Goal: Communication & Community: Connect with others

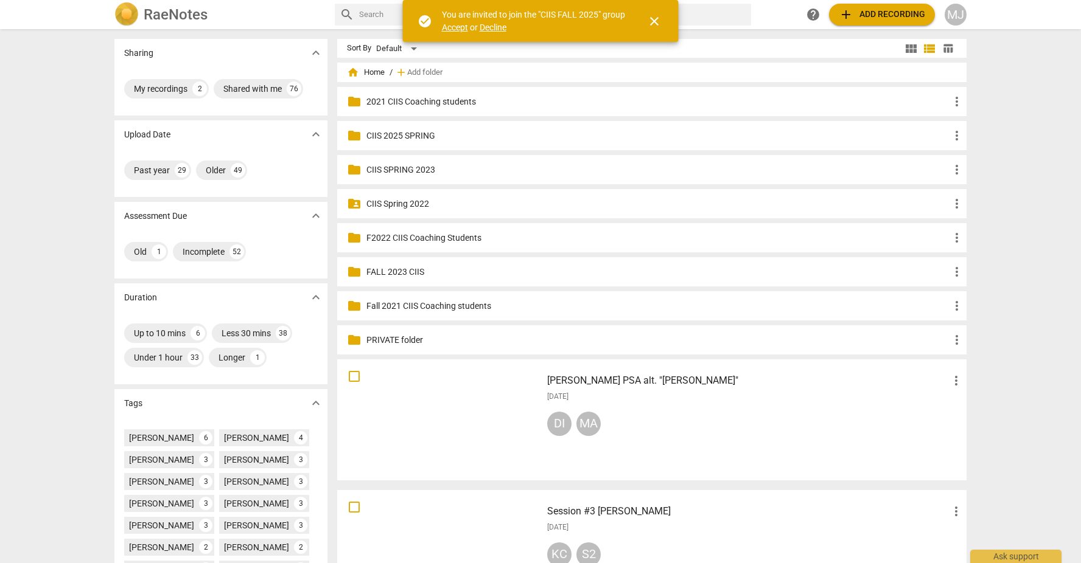
click at [445, 24] on span "Accept" at bounding box center [455, 28] width 26 height 10
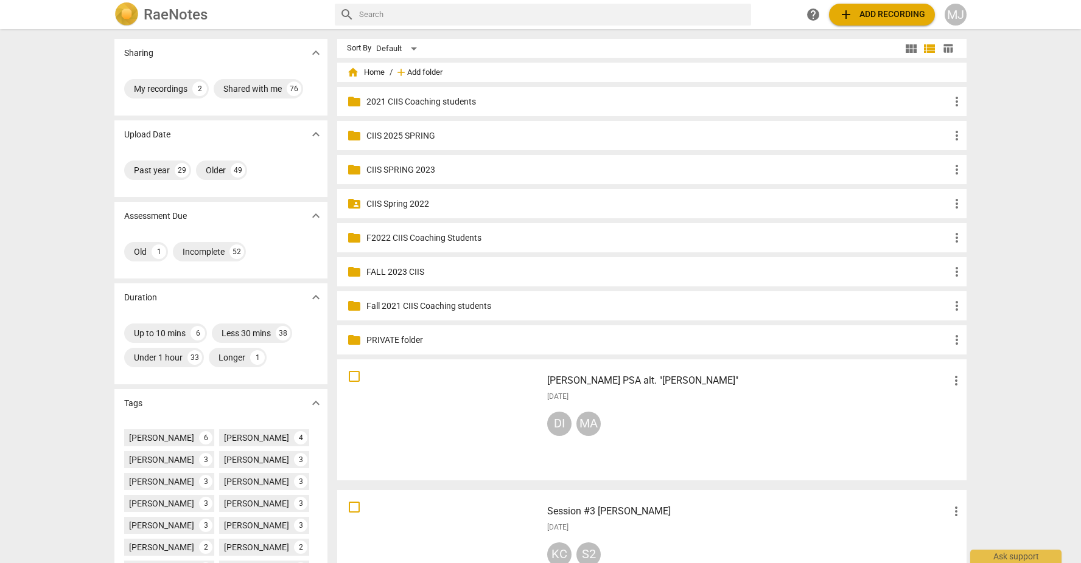
click at [422, 71] on span "Add folder" at bounding box center [424, 72] width 35 height 9
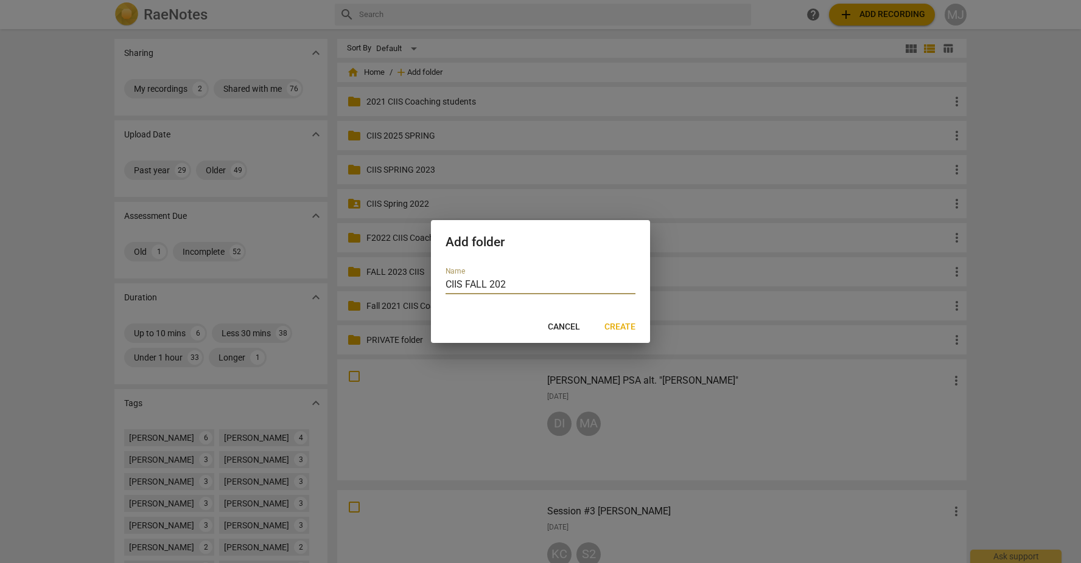
type input "CIIS FALL 2025"
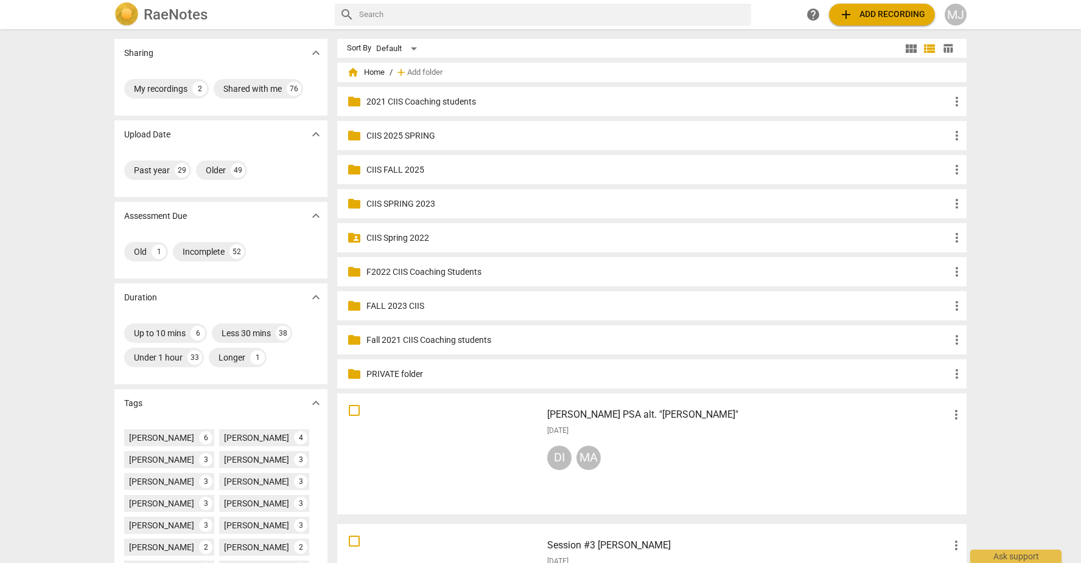
click at [385, 170] on p "CIIS FALL 2025" at bounding box center [657, 170] width 583 height 13
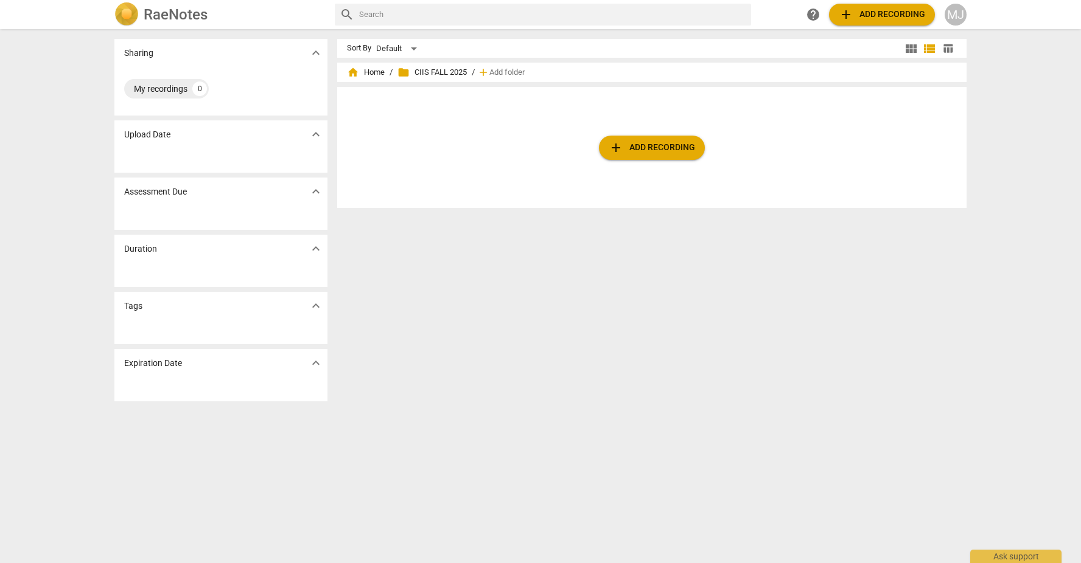
click at [956, 12] on div "MJ" at bounding box center [955, 15] width 22 height 22
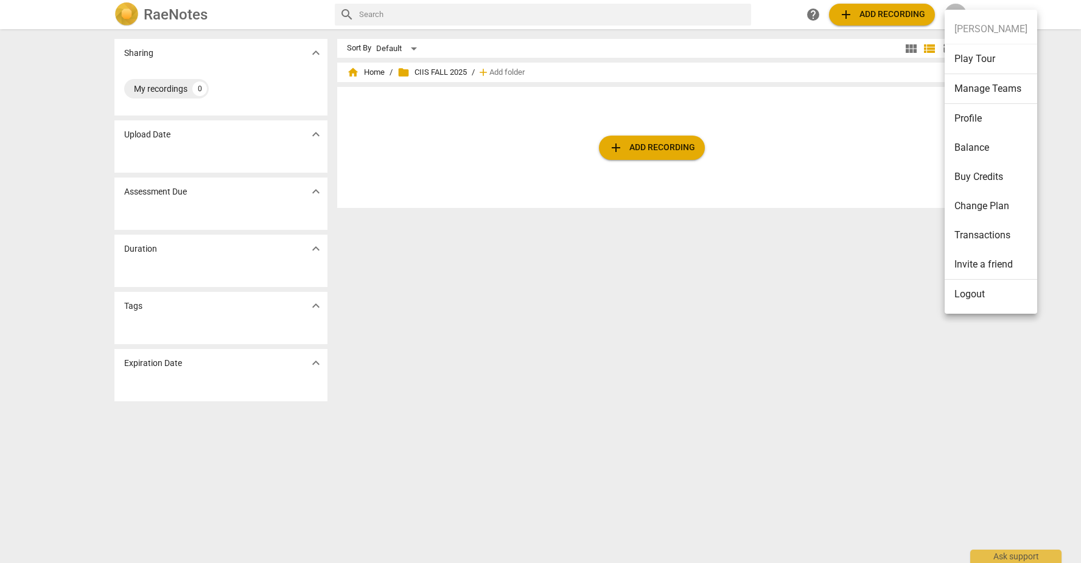
click at [959, 91] on li "Manage Teams" at bounding box center [990, 89] width 92 height 30
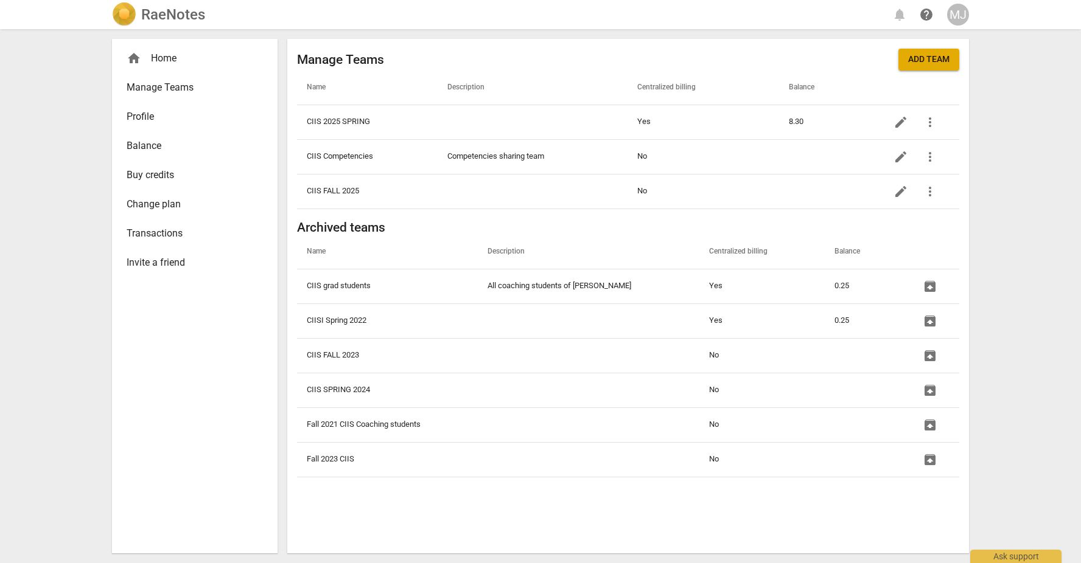
click at [172, 91] on span "Manage Teams" at bounding box center [190, 87] width 127 height 15
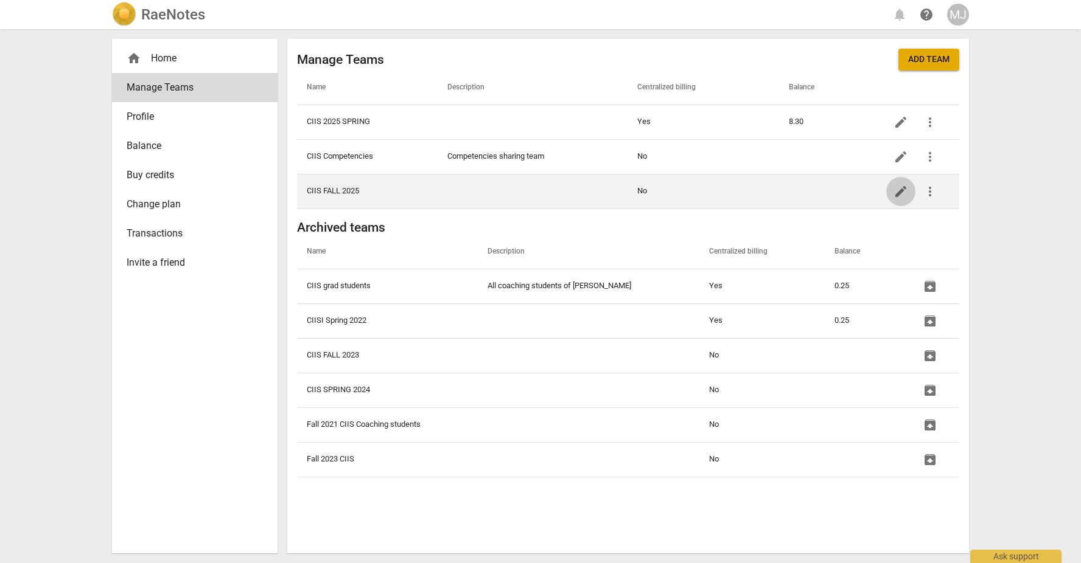
click at [900, 189] on span "edit" at bounding box center [900, 191] width 15 height 15
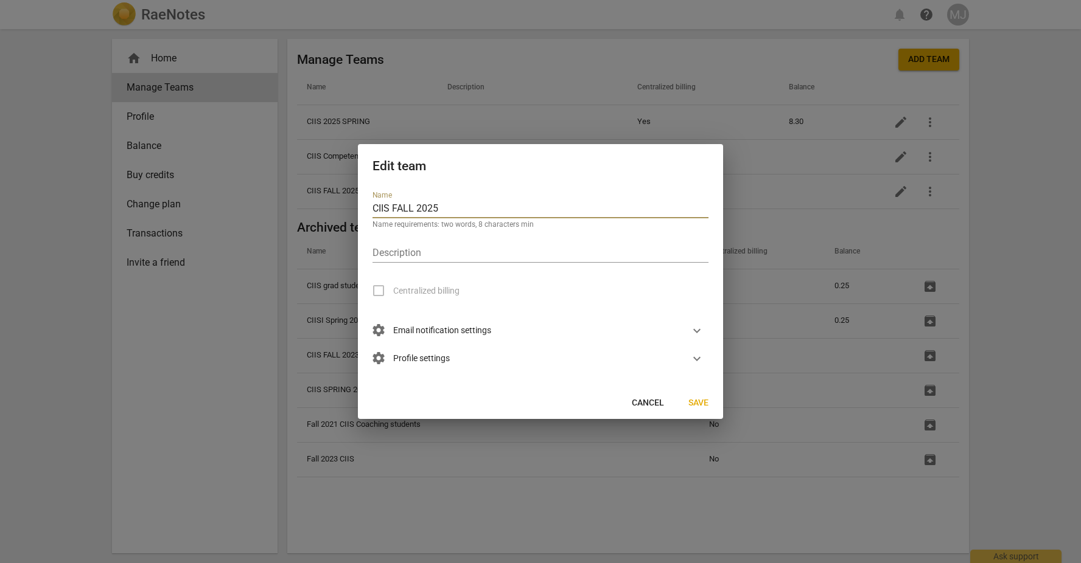
click at [652, 402] on span "Cancel" at bounding box center [648, 403] width 32 height 12
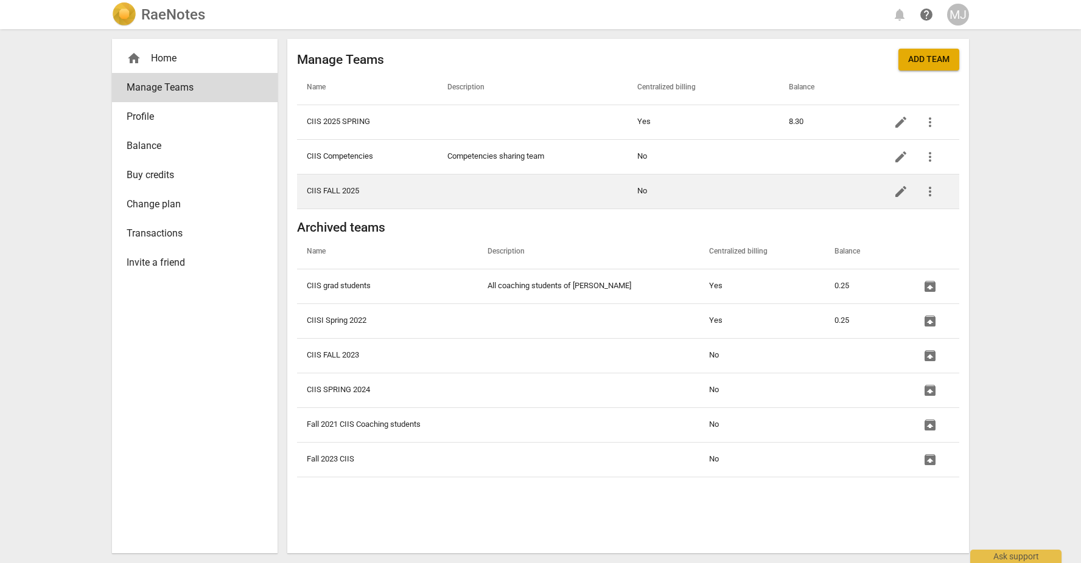
click at [929, 187] on span "more_vert" at bounding box center [929, 191] width 15 height 15
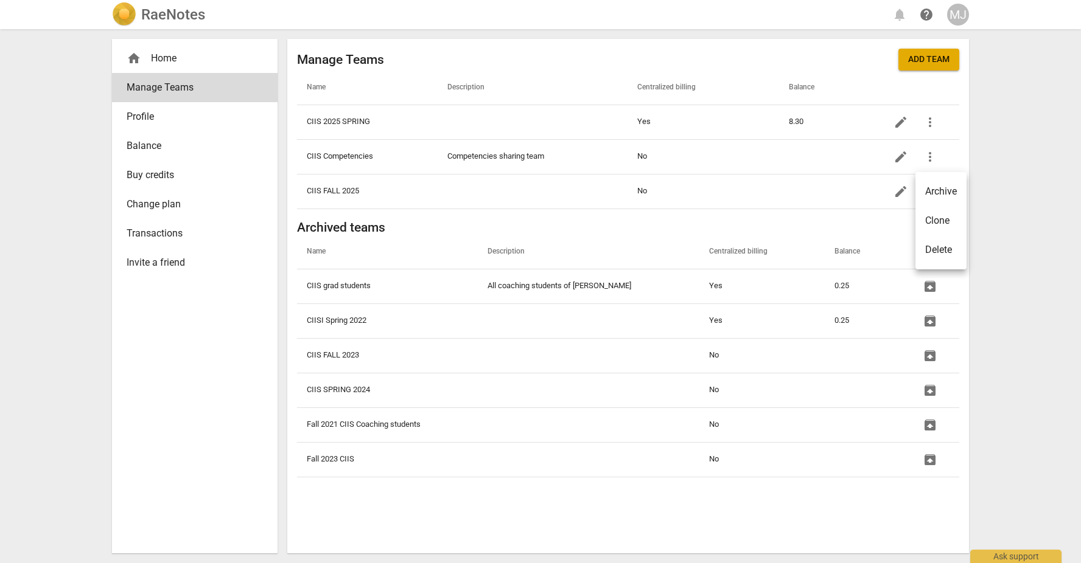
click at [345, 184] on div at bounding box center [540, 281] width 1081 height 563
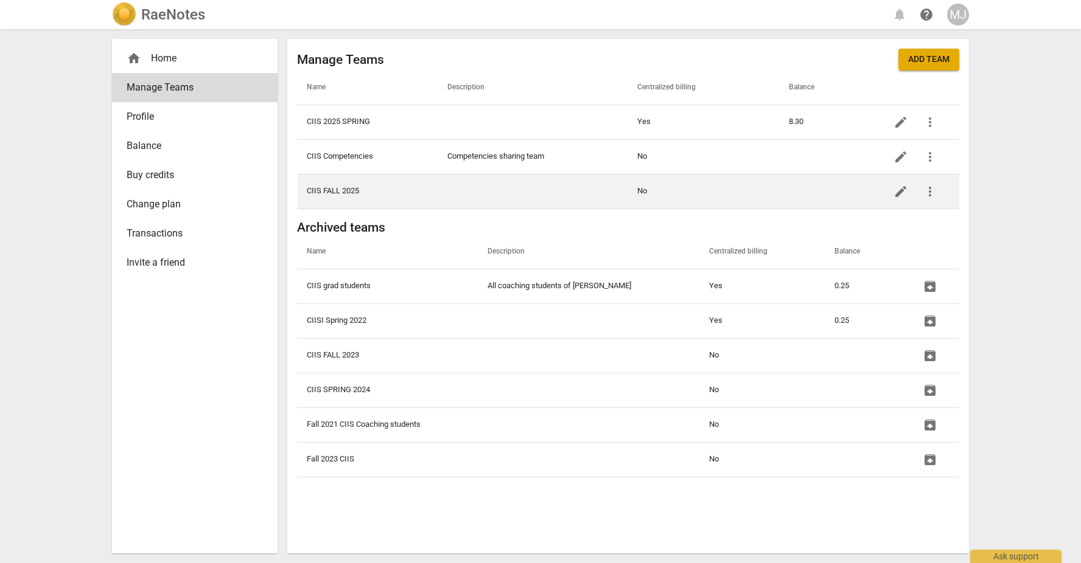
click at [345, 189] on td "CIIS FALL 2025" at bounding box center [367, 191] width 141 height 35
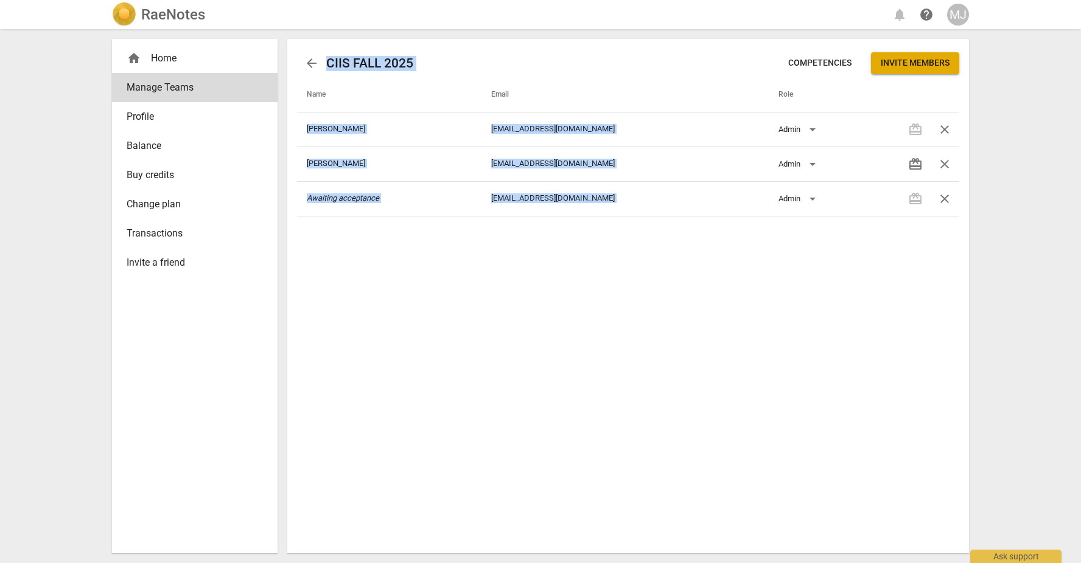
click at [345, 189] on div "arrow_back CIIS FALL 2025 Competencies Invite members Name Email Role [PERSON_N…" at bounding box center [627, 296] width 681 height 515
click at [913, 66] on span "Invite members" at bounding box center [914, 63] width 69 height 12
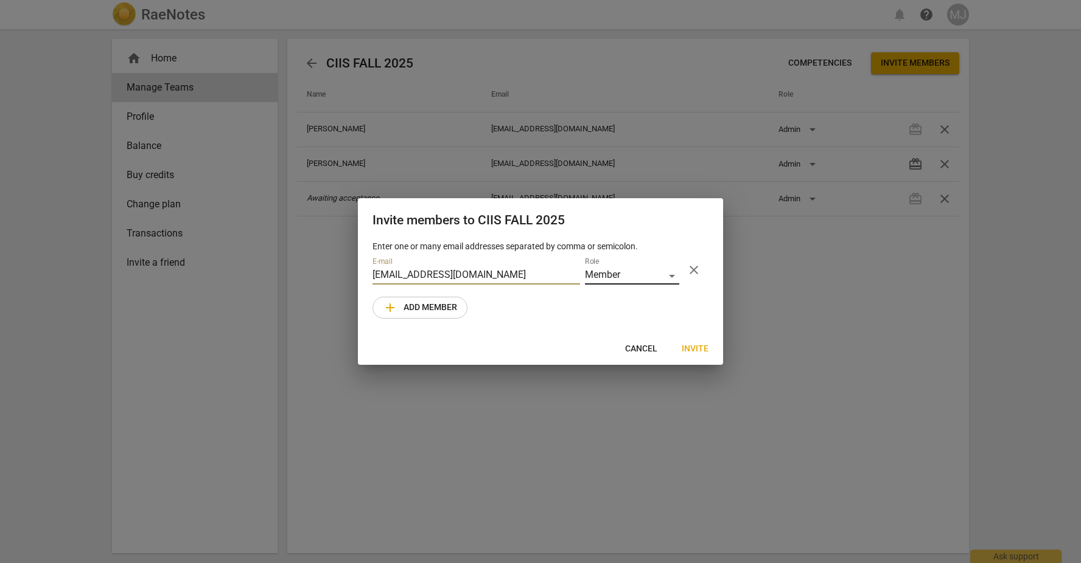
type input "[EMAIL_ADDRESS][DOMAIN_NAME]"
click at [608, 274] on div "Member" at bounding box center [632, 276] width 94 height 18
click at [608, 274] on li "Member" at bounding box center [632, 276] width 94 height 29
click at [695, 349] on span "Invite" at bounding box center [694, 349] width 27 height 12
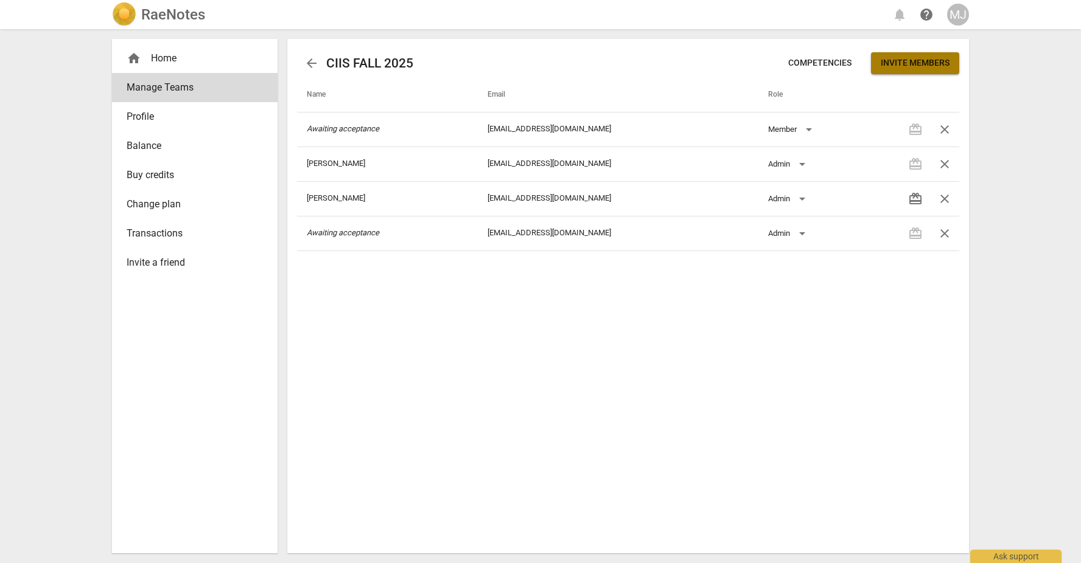
click at [893, 58] on span "Invite members" at bounding box center [914, 63] width 69 height 12
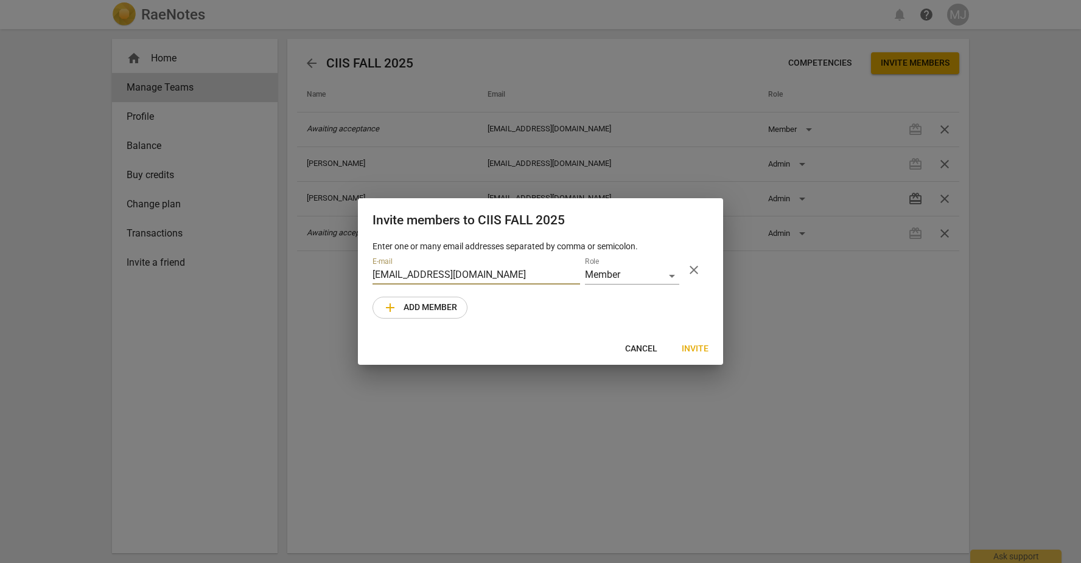
type input "[EMAIL_ADDRESS][DOMAIN_NAME]"
click at [694, 349] on span "Invite" at bounding box center [694, 349] width 27 height 12
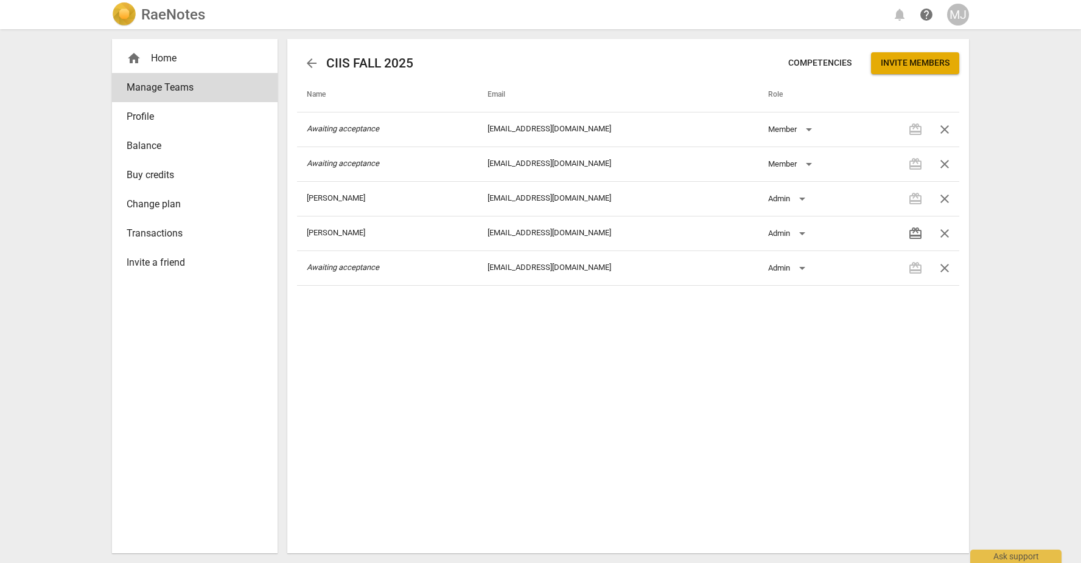
click at [896, 64] on span "Invite members" at bounding box center [914, 63] width 69 height 12
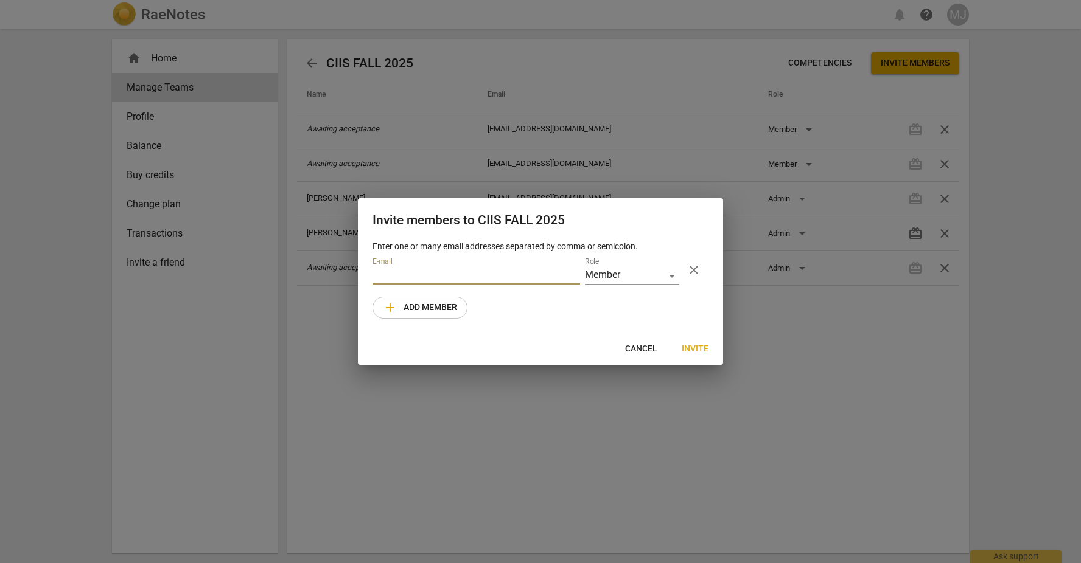
click at [695, 347] on span "Invite" at bounding box center [694, 349] width 27 height 12
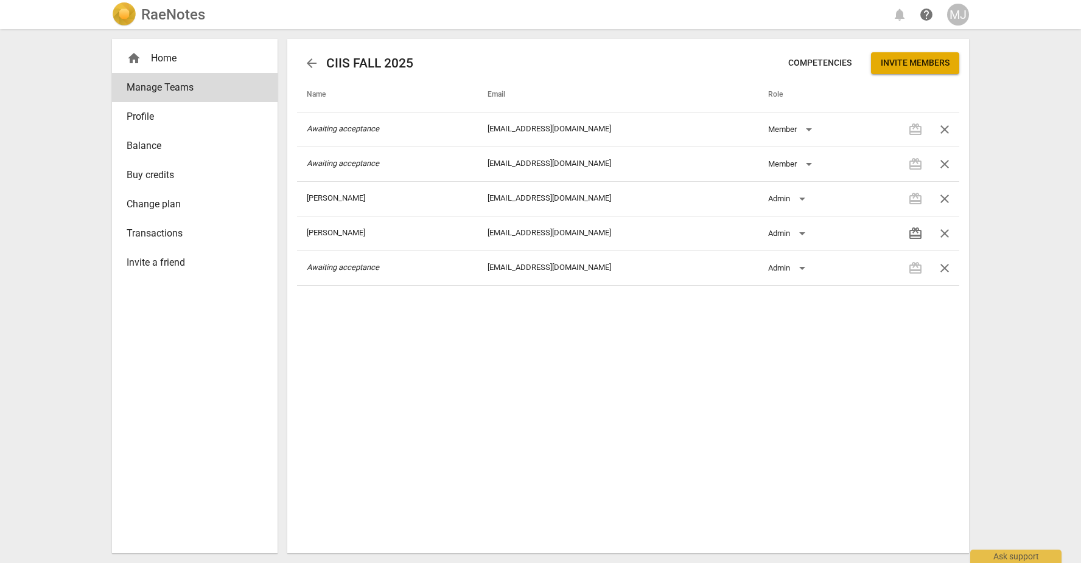
click at [902, 64] on span "Invite members" at bounding box center [914, 63] width 69 height 12
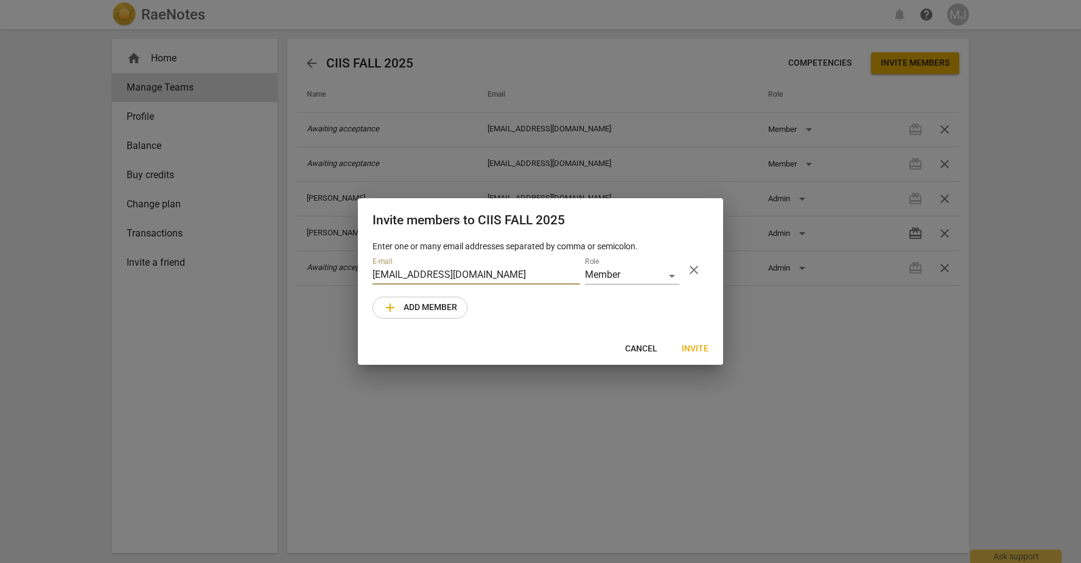
type input "[EMAIL_ADDRESS][DOMAIN_NAME]"
click at [694, 349] on span "Invite" at bounding box center [694, 349] width 27 height 12
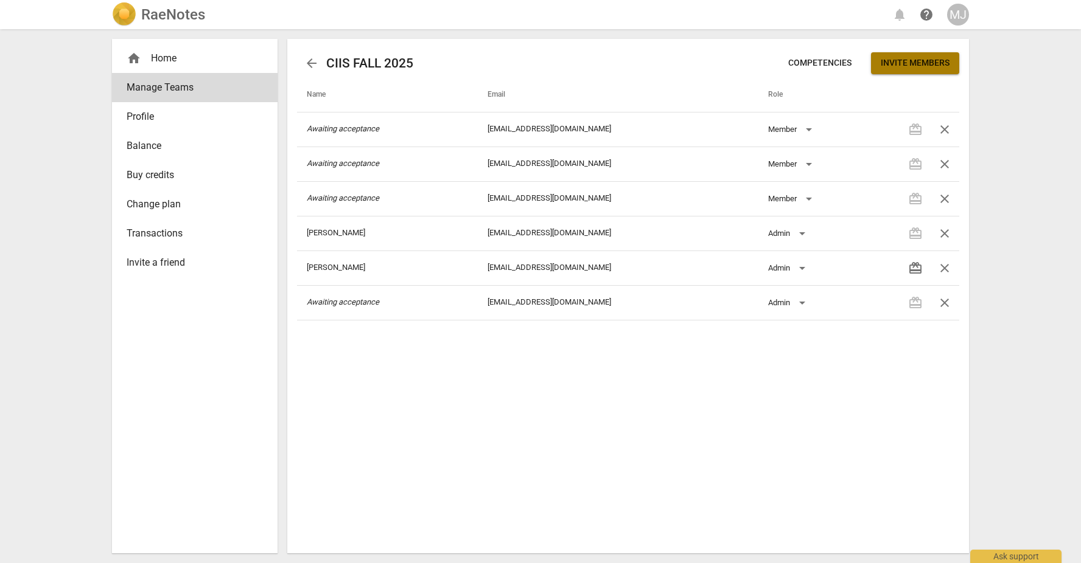
click at [893, 64] on span "Invite members" at bounding box center [914, 63] width 69 height 12
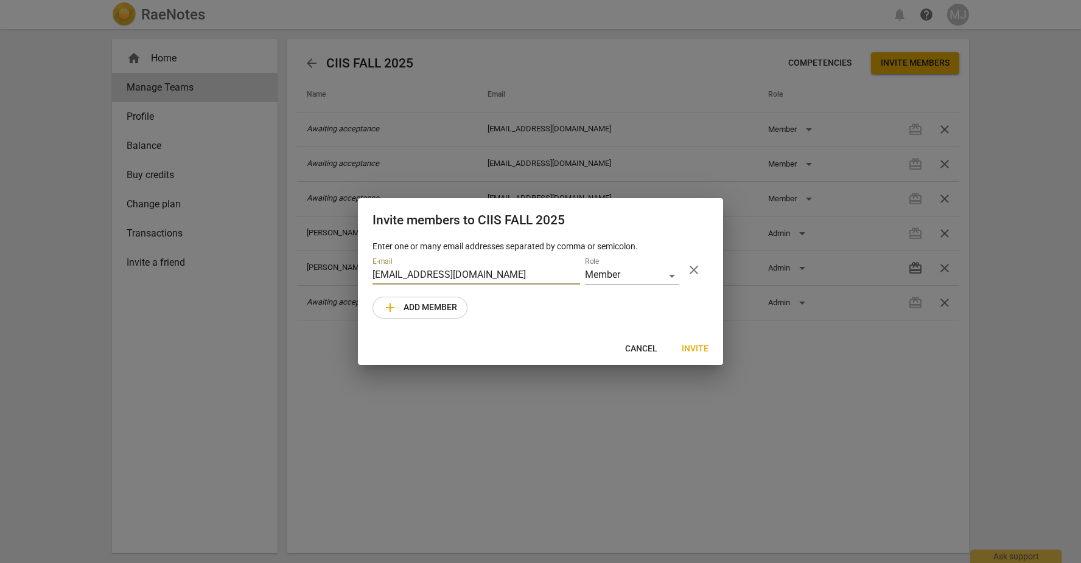
type input "[EMAIL_ADDRESS][DOMAIN_NAME]"
click at [692, 349] on span "Invite" at bounding box center [694, 349] width 27 height 12
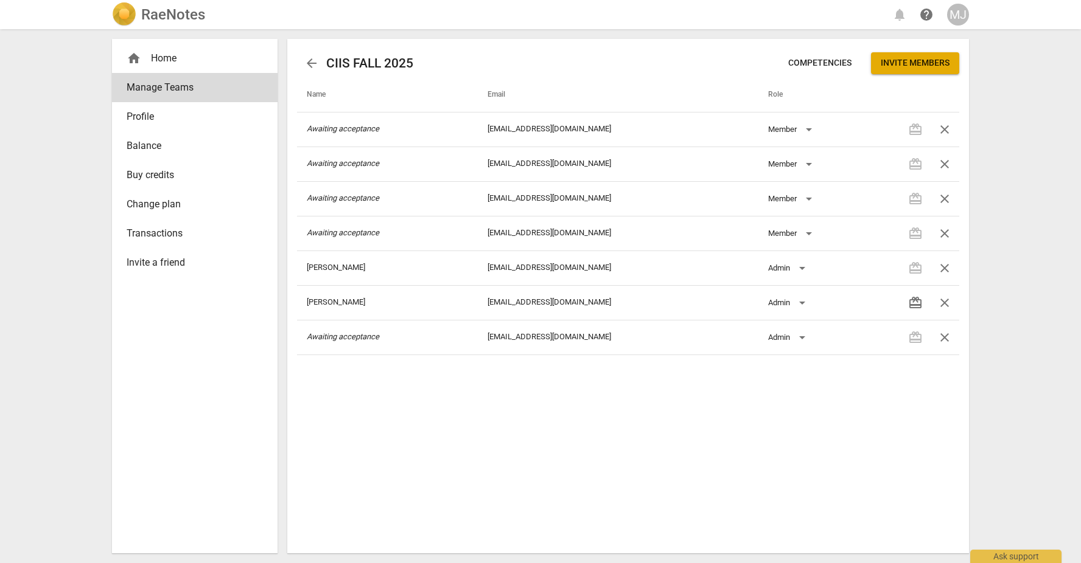
click at [896, 64] on span "Invite members" at bounding box center [914, 63] width 69 height 12
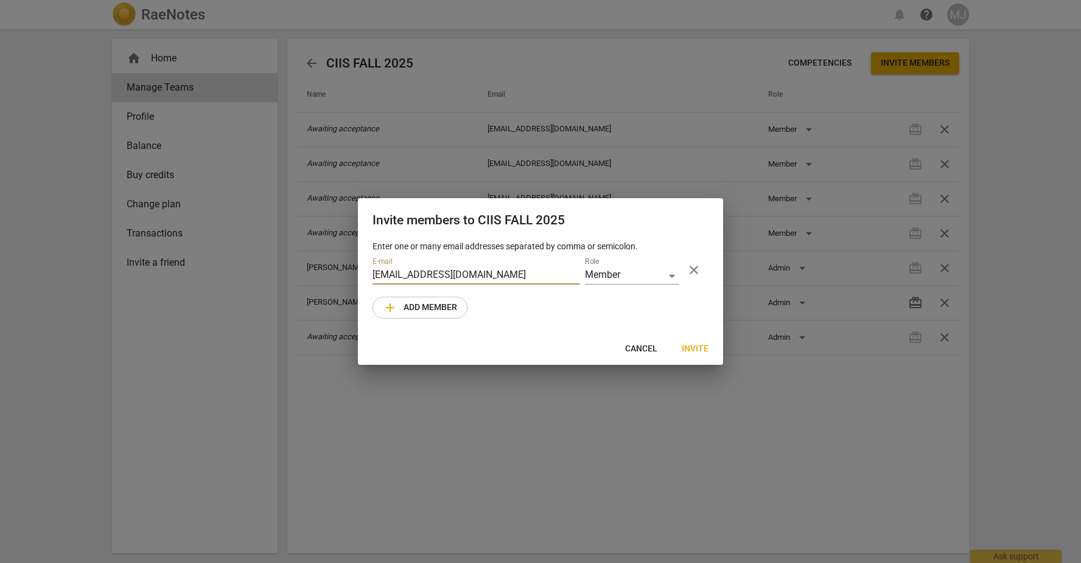
type input "[EMAIL_ADDRESS][DOMAIN_NAME]"
click at [690, 349] on span "Invite" at bounding box center [694, 349] width 27 height 12
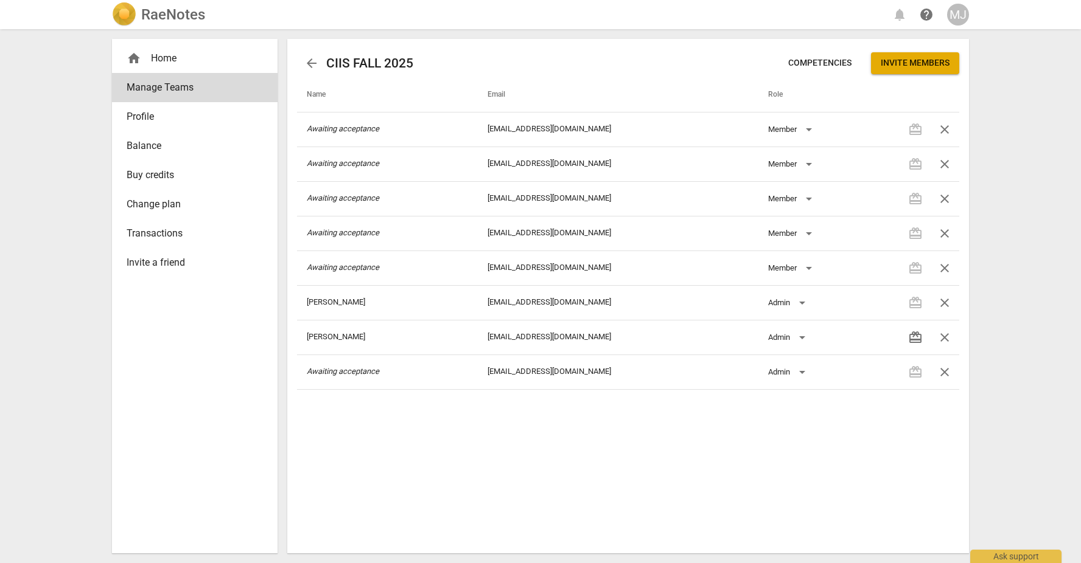
click at [898, 64] on span "Invite members" at bounding box center [914, 63] width 69 height 12
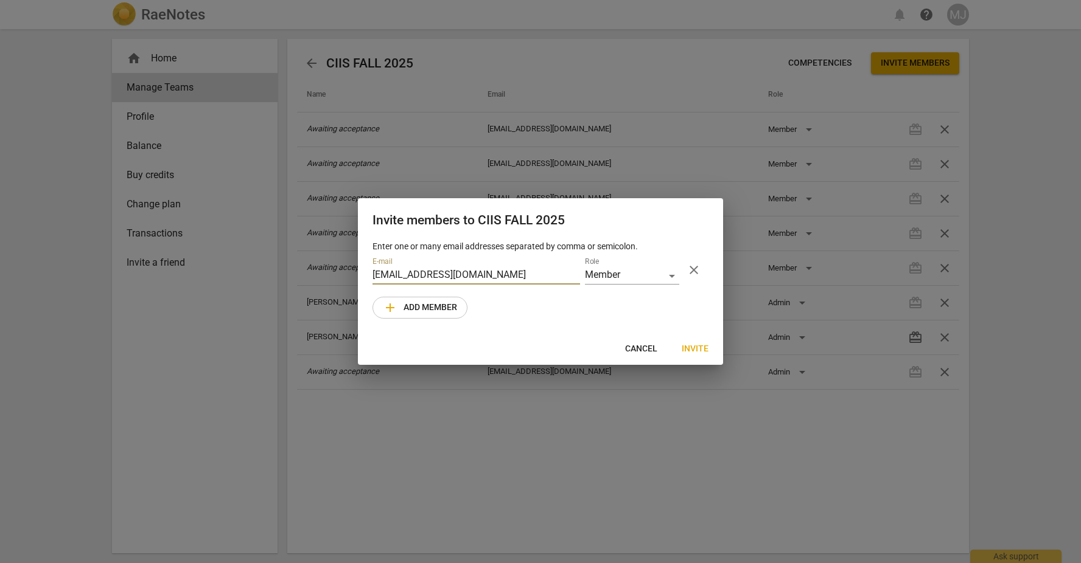
type input "[EMAIL_ADDRESS][DOMAIN_NAME]"
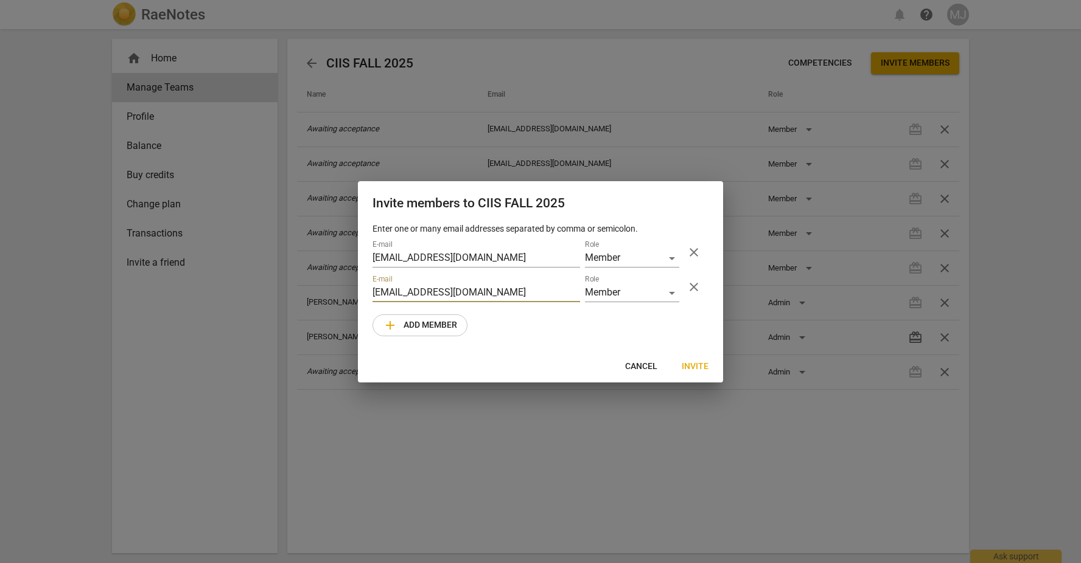
type input "[EMAIL_ADDRESS][DOMAIN_NAME]"
click at [695, 361] on span "Invite" at bounding box center [694, 367] width 27 height 12
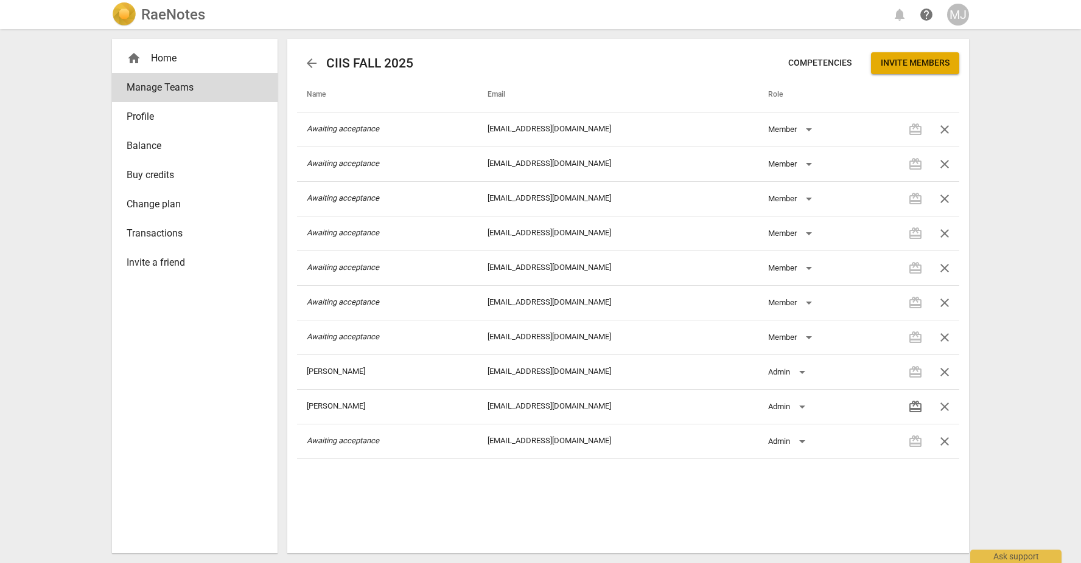
click at [900, 62] on span "Invite members" at bounding box center [914, 63] width 69 height 12
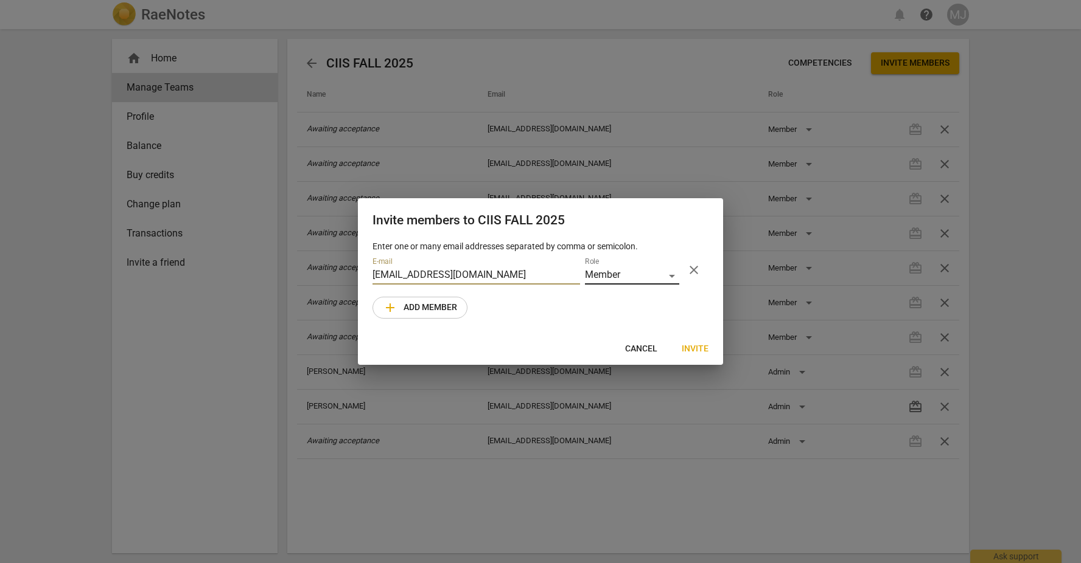
type input "[EMAIL_ADDRESS][DOMAIN_NAME]"
click at [615, 273] on div "Member" at bounding box center [632, 276] width 94 height 18
click at [613, 298] on li "Admin" at bounding box center [632, 305] width 94 height 29
click at [691, 346] on span "Invite" at bounding box center [694, 349] width 27 height 12
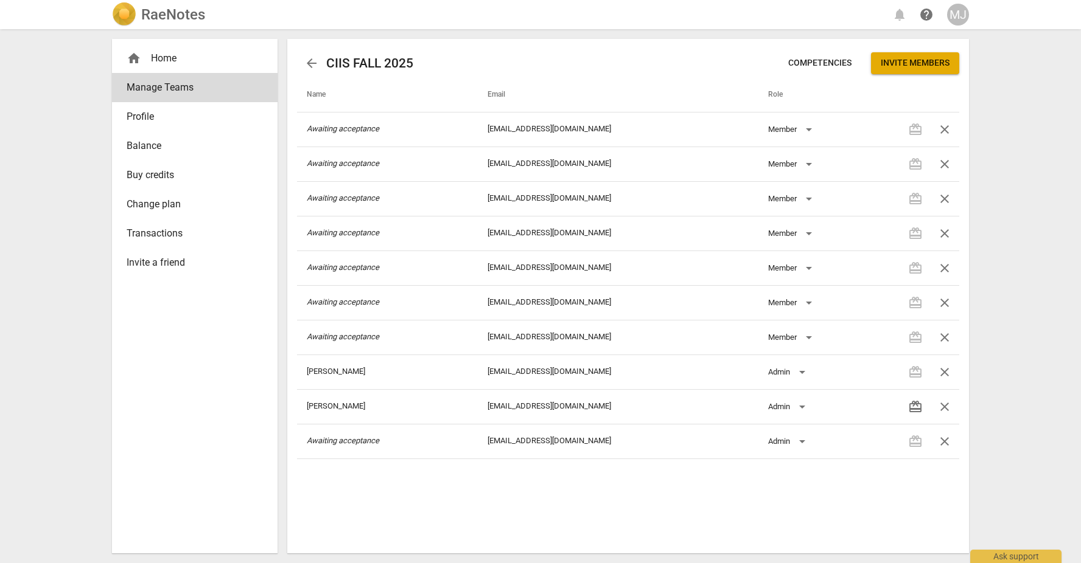
click at [912, 62] on span "Invite members" at bounding box center [914, 63] width 69 height 12
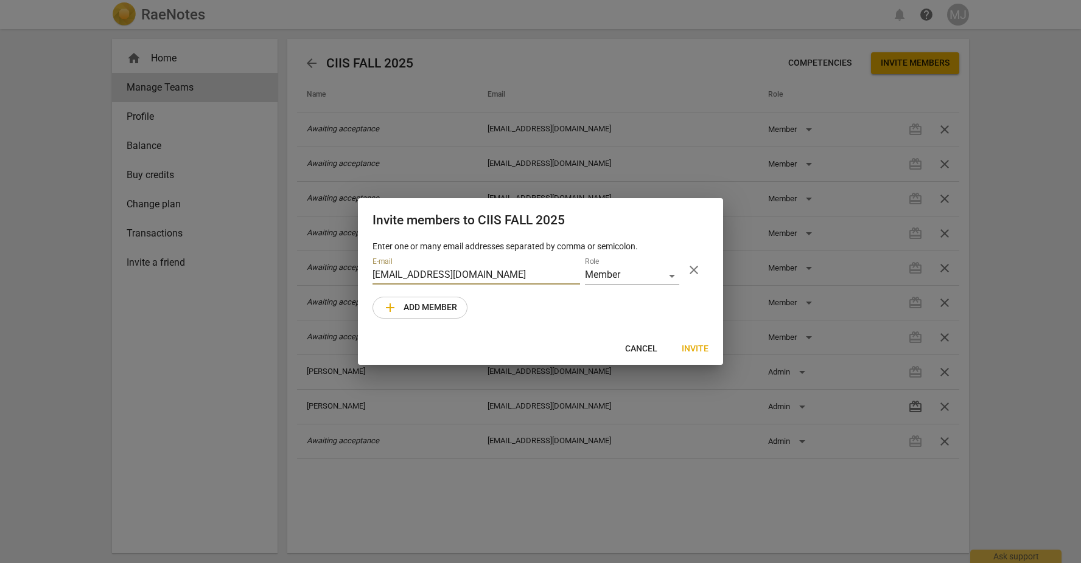
type input "[EMAIL_ADDRESS][DOMAIN_NAME]"
click at [696, 346] on span "Invite" at bounding box center [694, 349] width 27 height 12
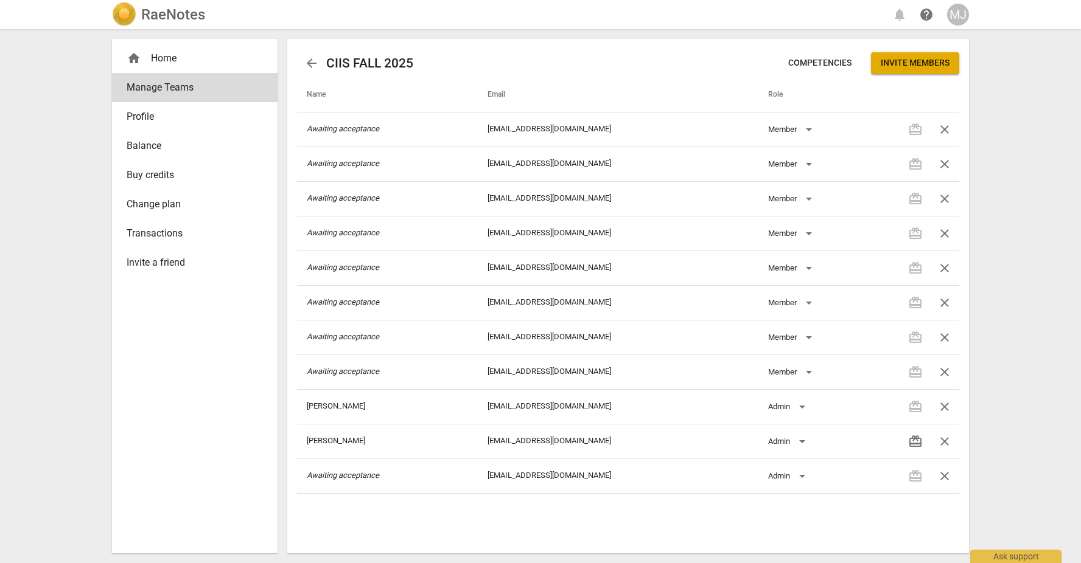
click at [901, 60] on span "Invite members" at bounding box center [914, 63] width 69 height 12
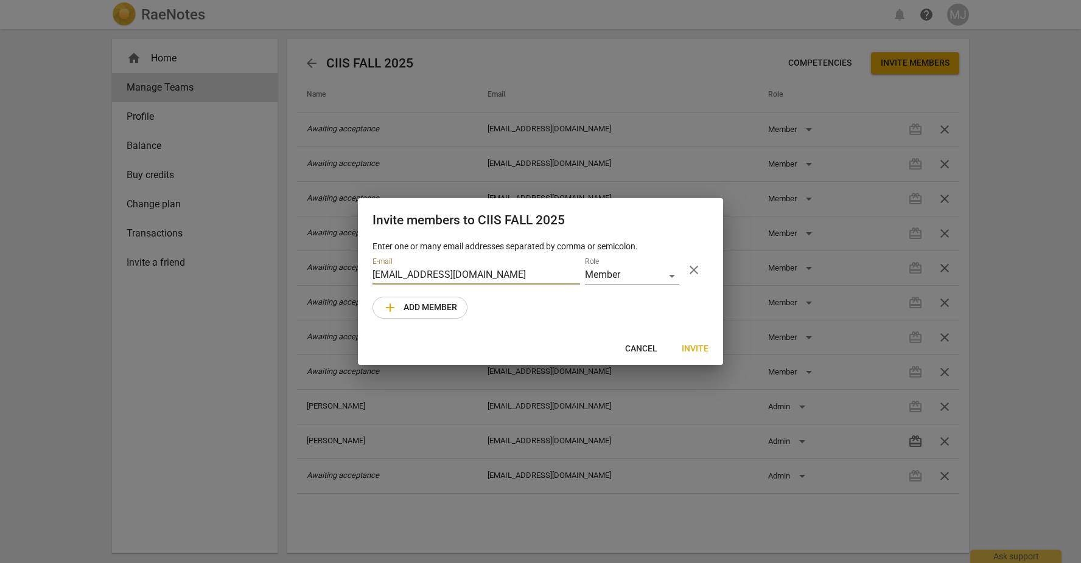
type input "[EMAIL_ADDRESS][DOMAIN_NAME]"
click at [694, 348] on span "Invite" at bounding box center [694, 349] width 27 height 12
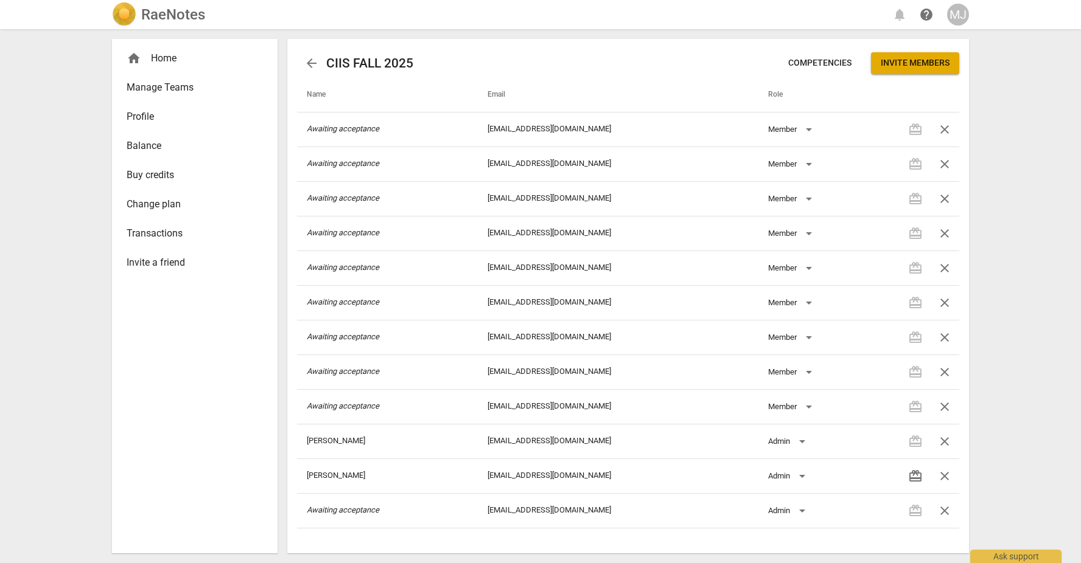
click at [170, 87] on span "Manage Teams" at bounding box center [190, 87] width 127 height 15
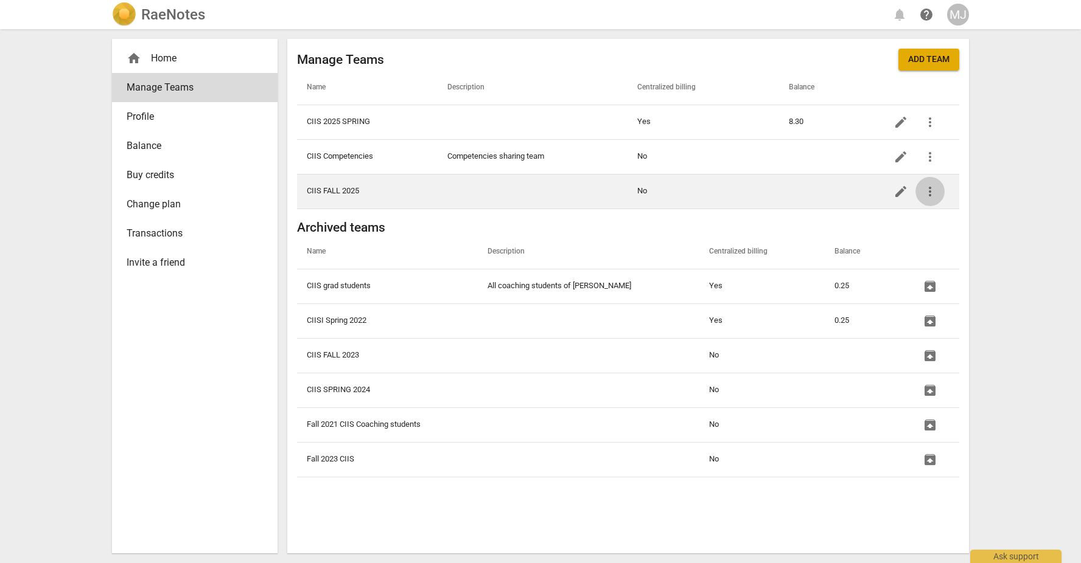
click at [930, 190] on span "more_vert" at bounding box center [929, 191] width 15 height 15
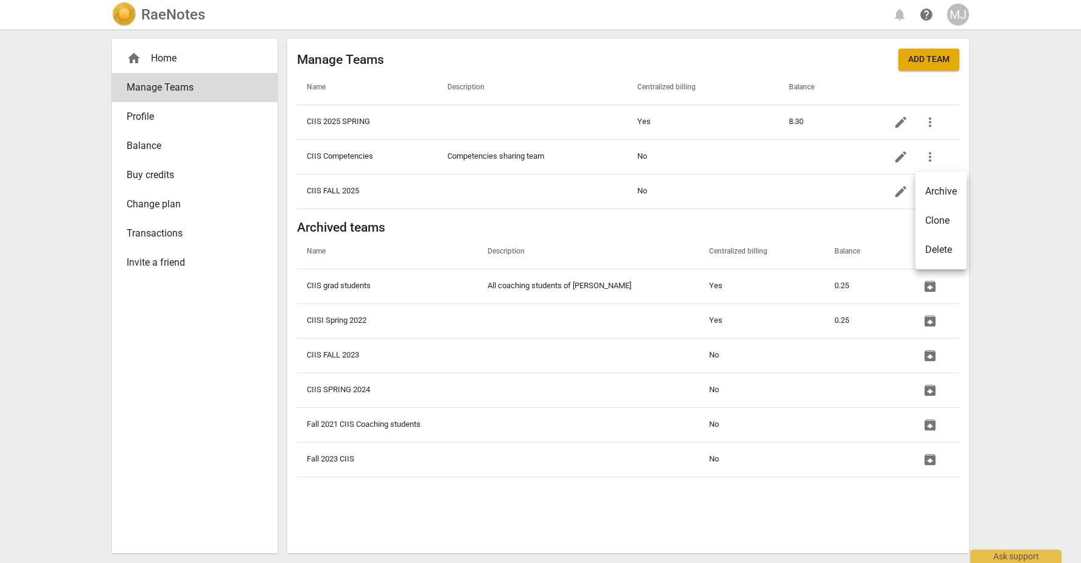
click at [813, 191] on div at bounding box center [540, 281] width 1081 height 563
click at [58, 355] on div "RaeNotes notifications help MJ home Home Manage Teams Profile Balance Buy credi…" at bounding box center [540, 281] width 1081 height 563
